Goal: Navigation & Orientation: Find specific page/section

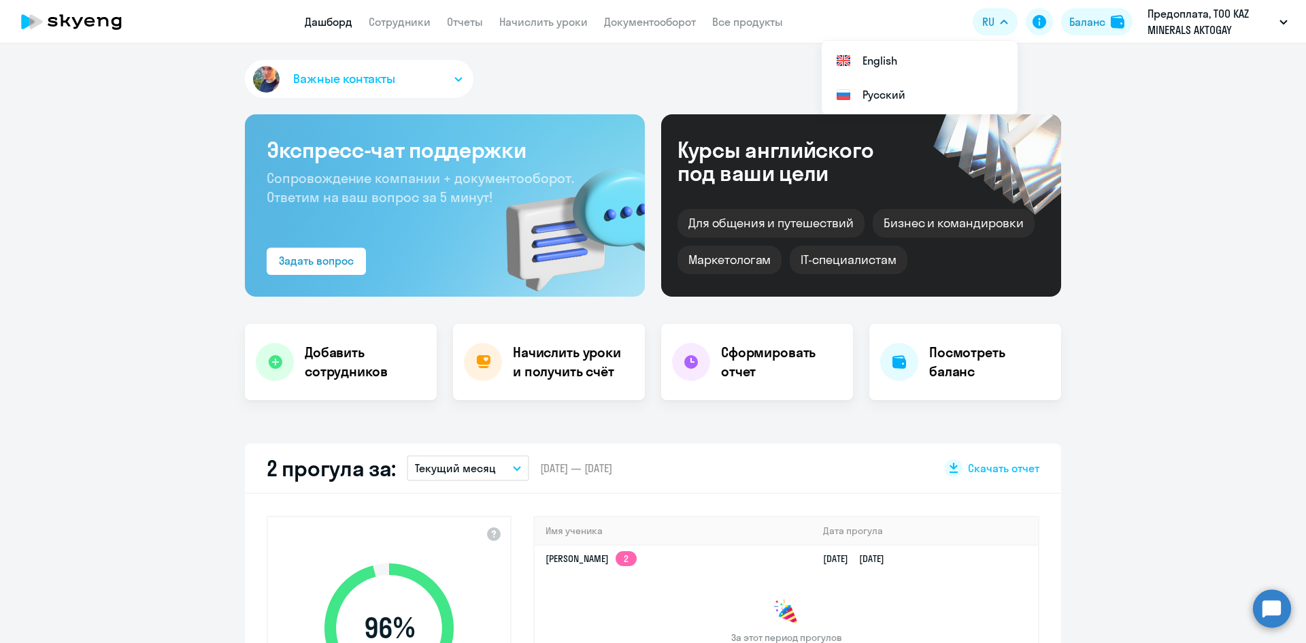
select select "30"
drag, startPoint x: 1154, startPoint y: 326, endPoint x: 1155, endPoint y: 501, distance: 174.8
click at [1154, 456] on app-truancy-attendance-dashboard "2 прогула за: Текущий месяц – [DATE] — [DATE] Скачать отчет 96 % Уровень посеща…" at bounding box center [653, 615] width 1306 height 342
click at [401, 24] on link "Сотрудники" at bounding box center [400, 22] width 62 height 14
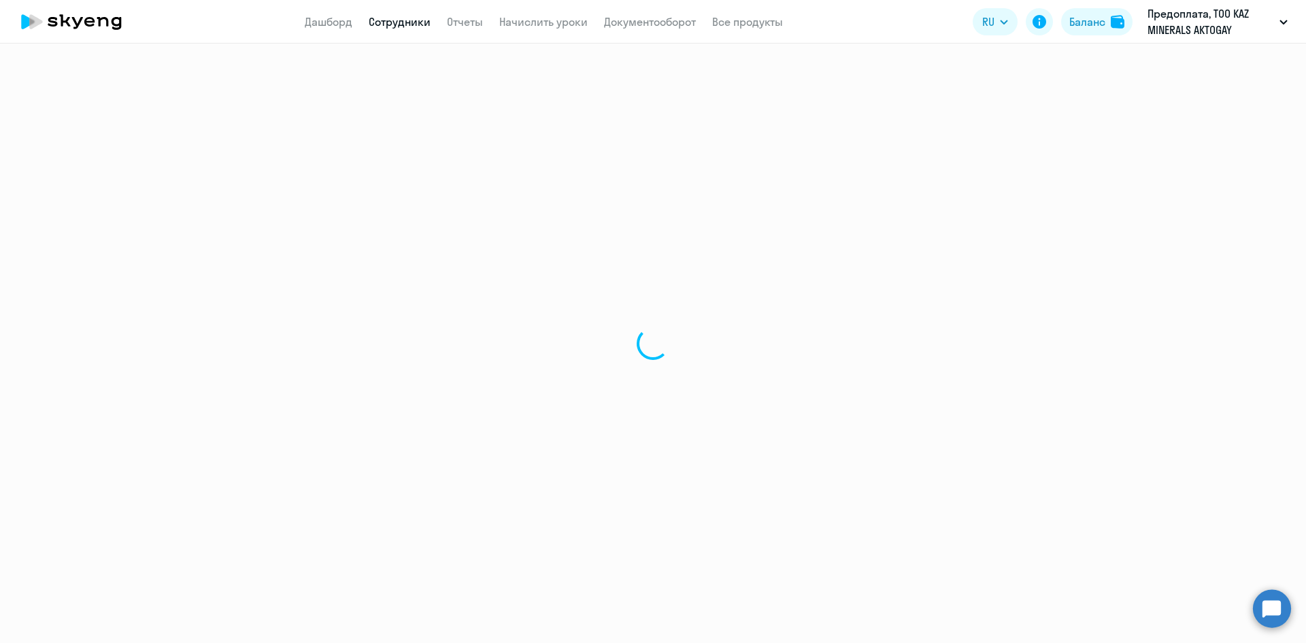
select select "30"
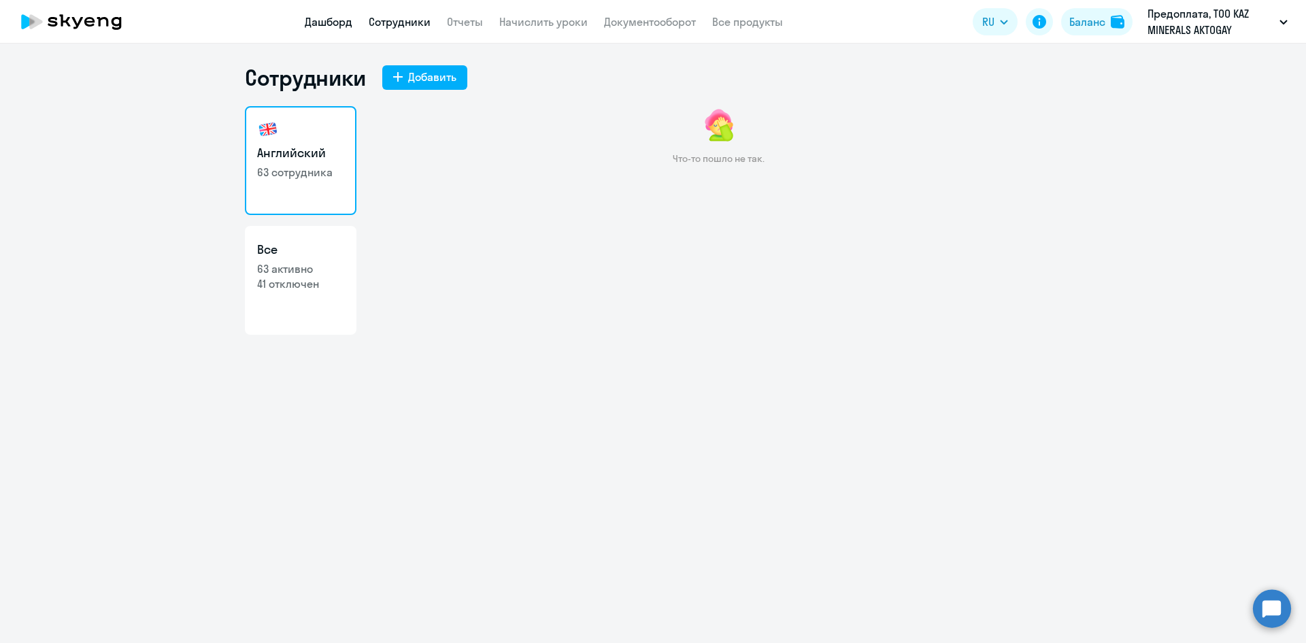
click at [317, 23] on link "Дашборд" at bounding box center [329, 22] width 48 height 14
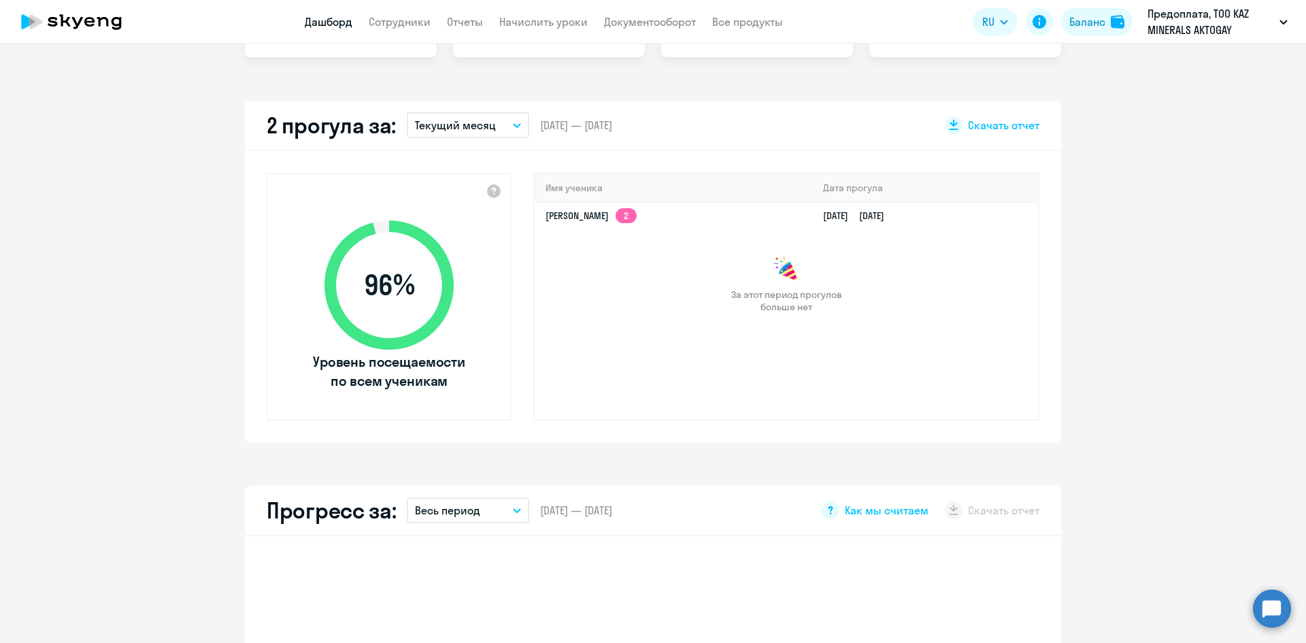
scroll to position [272, 0]
